Goal: Task Accomplishment & Management: Manage account settings

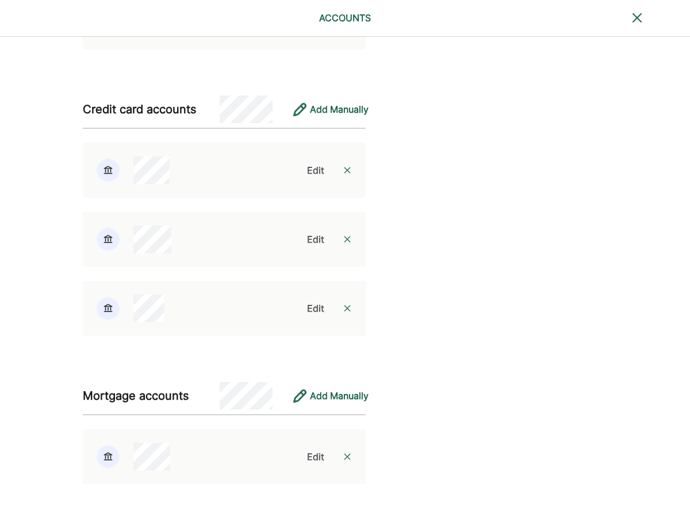
scroll to position [1067, 0]
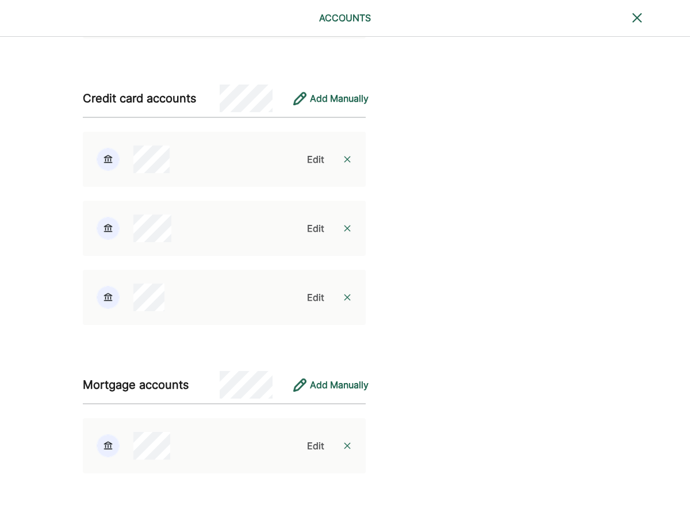
click at [347, 383] on div "Add Manually" at bounding box center [339, 385] width 59 height 14
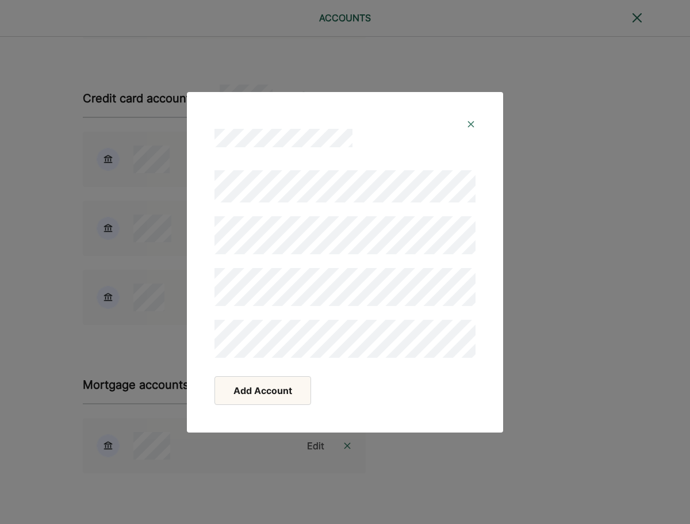
click at [260, 392] on button "Add Account" at bounding box center [263, 390] width 97 height 29
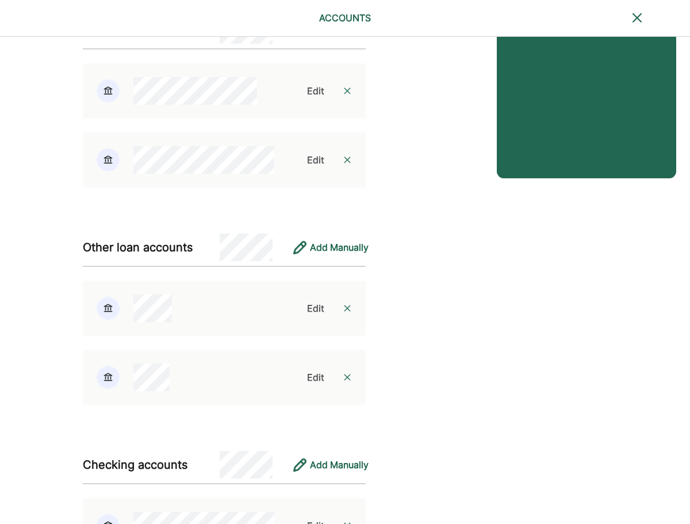
scroll to position [262, 0]
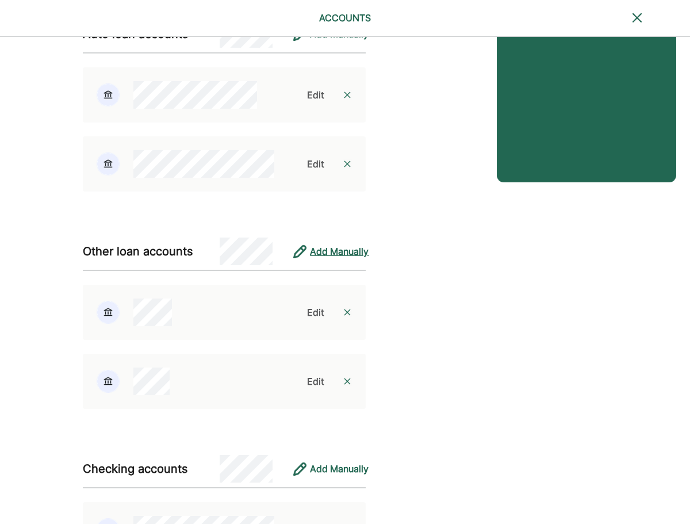
click at [340, 250] on div "Add Manually" at bounding box center [339, 251] width 59 height 14
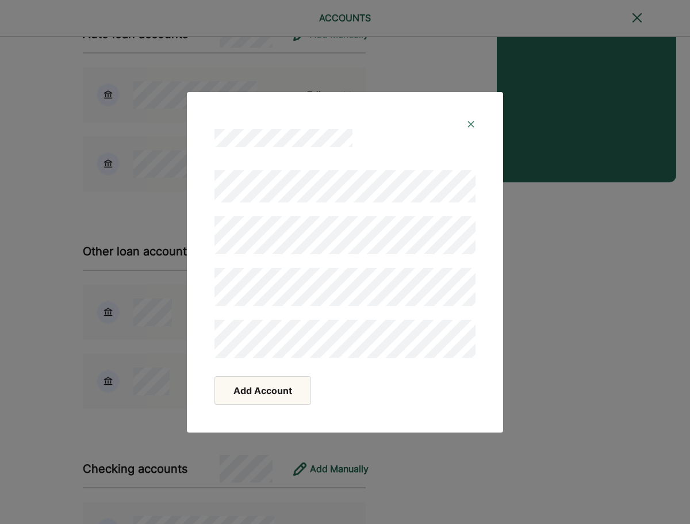
click at [251, 384] on button "Add Account" at bounding box center [263, 390] width 97 height 29
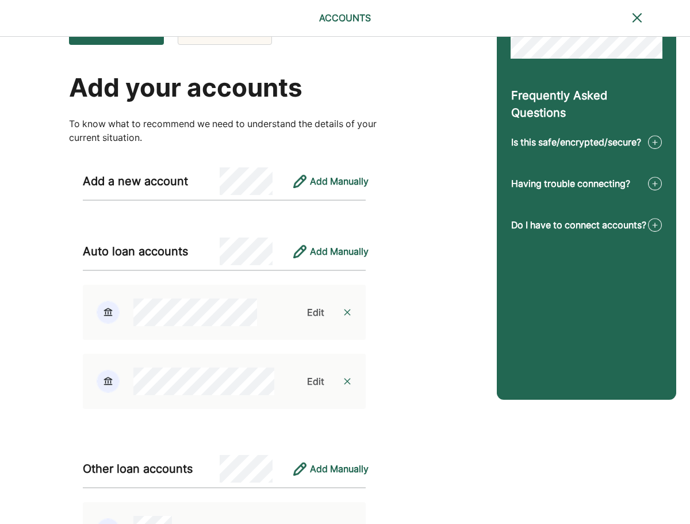
scroll to position [0, 0]
